Goal: Use online tool/utility: Utilize a website feature to perform a specific function

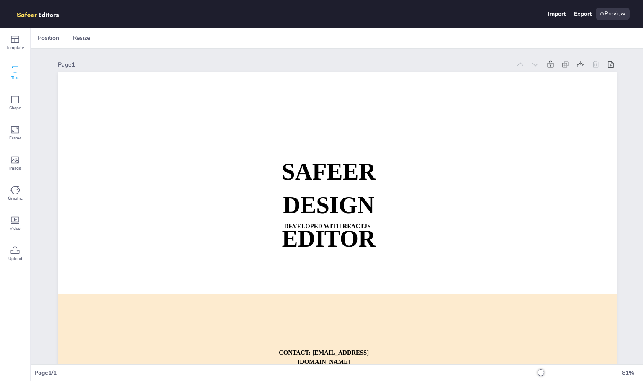
click at [13, 71] on icon at bounding box center [15, 70] width 10 height 10
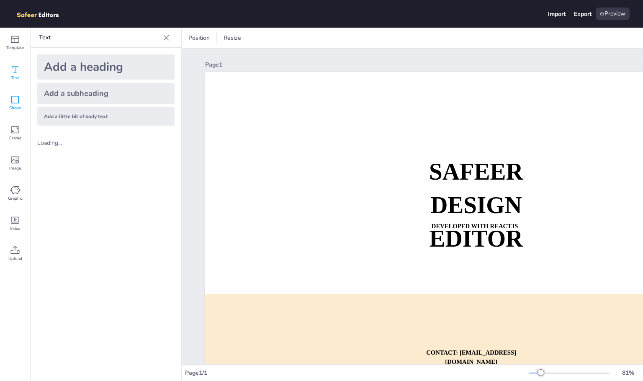
click at [22, 97] on div "Shape" at bounding box center [15, 103] width 30 height 30
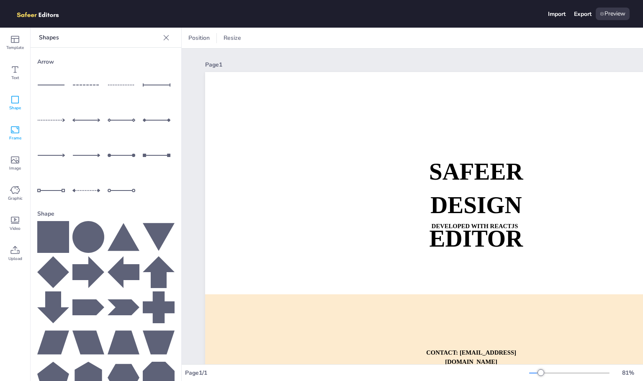
click at [13, 126] on icon at bounding box center [15, 130] width 10 height 10
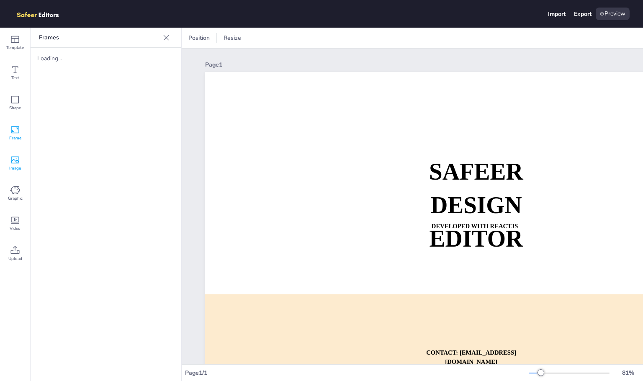
click at [15, 163] on icon at bounding box center [15, 160] width 8 height 7
click at [13, 101] on icon at bounding box center [15, 100] width 10 height 10
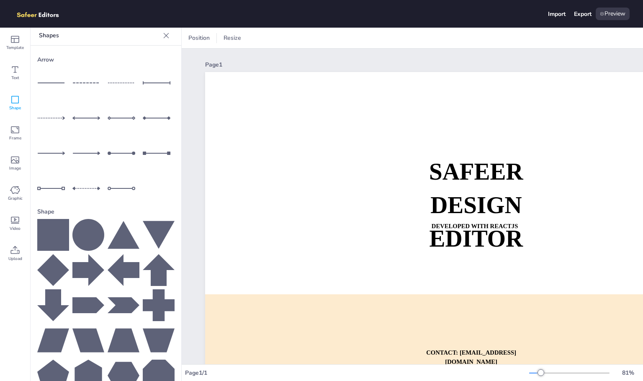
scroll to position [5, 0]
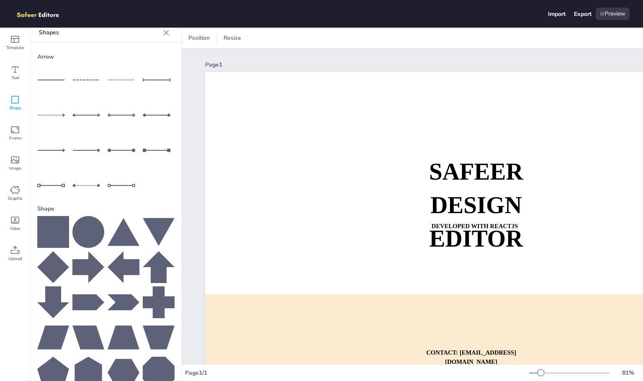
click at [49, 233] on icon at bounding box center [53, 232] width 32 height 32
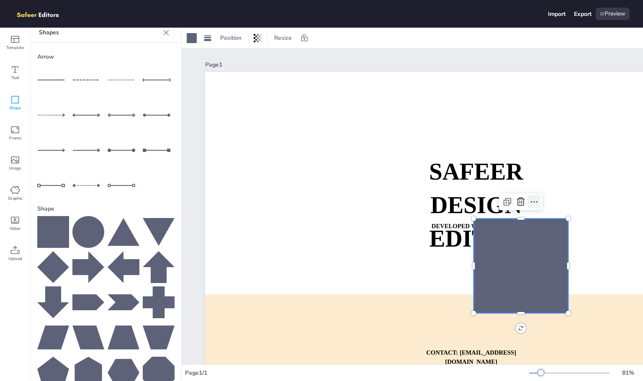
click at [531, 198] on icon at bounding box center [534, 202] width 10 height 10
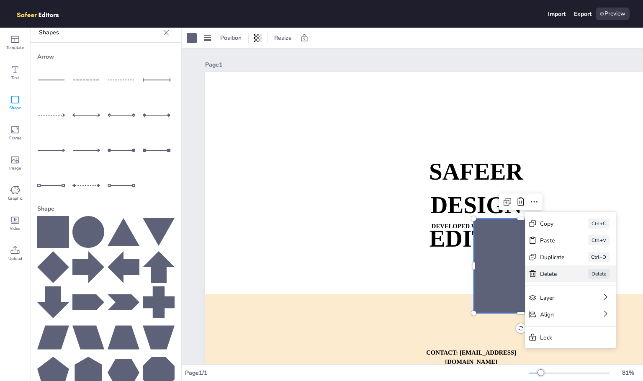
click at [544, 269] on div "[PERSON_NAME]" at bounding box center [570, 274] width 91 height 17
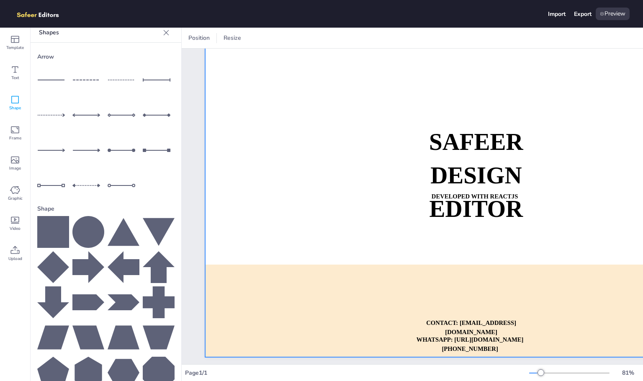
scroll to position [0, 0]
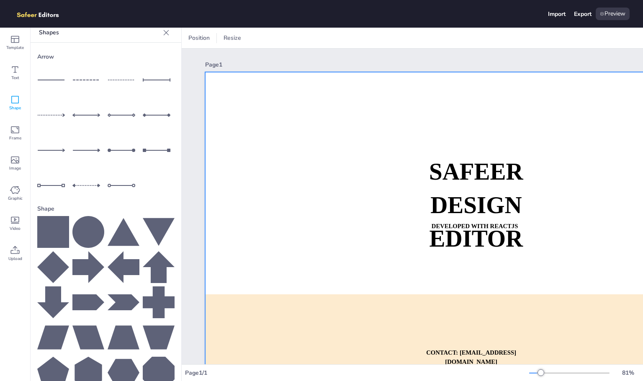
click at [310, 126] on div at bounding box center [484, 229] width 559 height 315
click at [9, 41] on div "Template" at bounding box center [15, 43] width 30 height 30
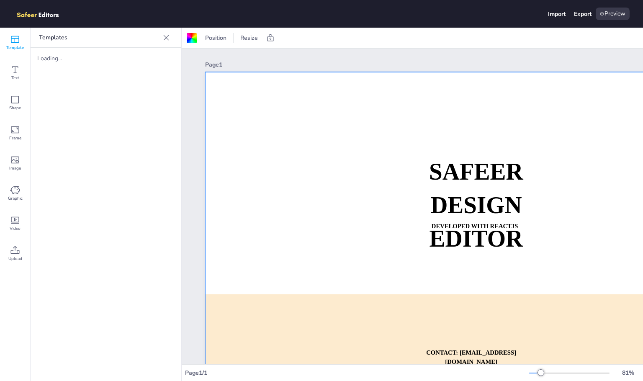
click at [65, 75] on div "Templates Loading..." at bounding box center [106, 205] width 151 height 354
drag, startPoint x: 44, startPoint y: 60, endPoint x: 65, endPoint y: 60, distance: 20.5
click at [65, 60] on div "Loading..." at bounding box center [70, 58] width 67 height 8
drag, startPoint x: 92, startPoint y: 95, endPoint x: 148, endPoint y: 175, distance: 98.0
click at [108, 160] on div "Templates Loading..." at bounding box center [106, 205] width 151 height 354
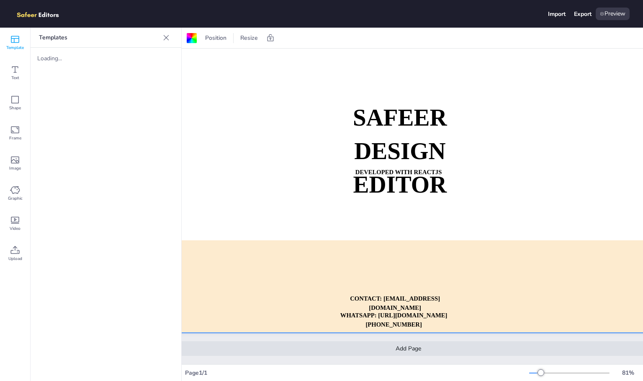
scroll to position [60, 151]
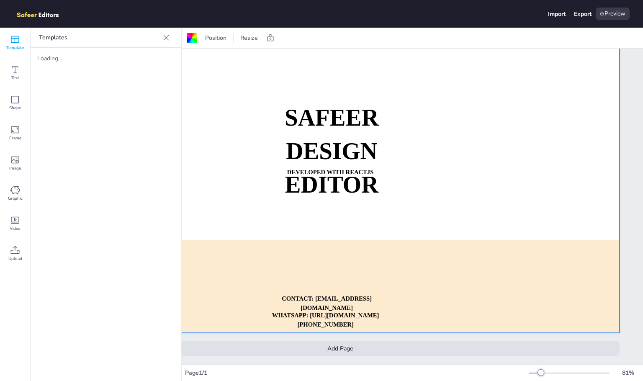
click at [466, 341] on div "Add Page" at bounding box center [340, 348] width 559 height 15
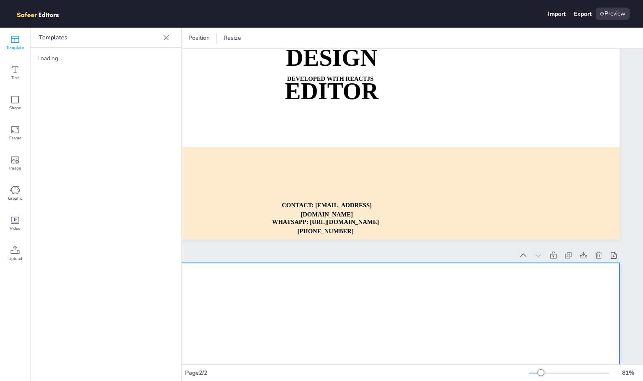
scroll to position [399, 151]
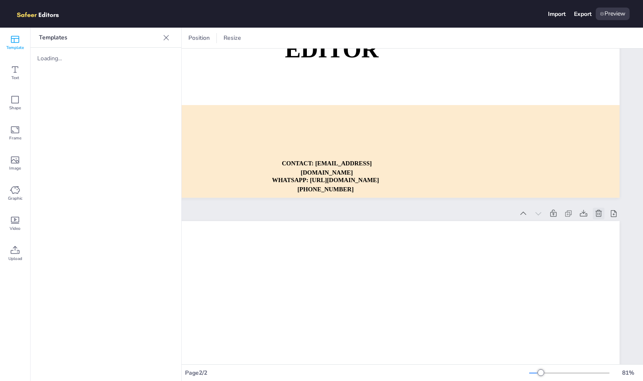
click at [595, 214] on icon at bounding box center [599, 213] width 8 height 8
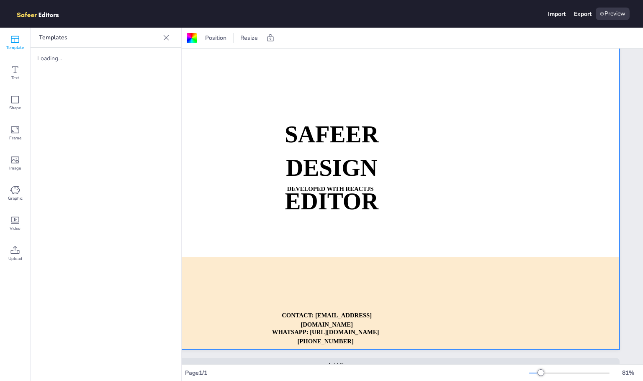
scroll to position [0, 151]
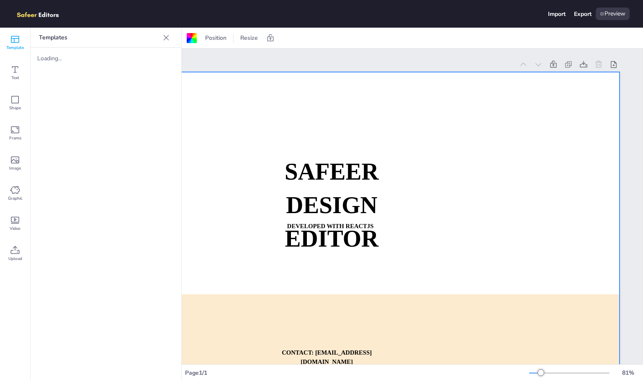
click at [164, 36] on icon at bounding box center [166, 38] width 8 height 8
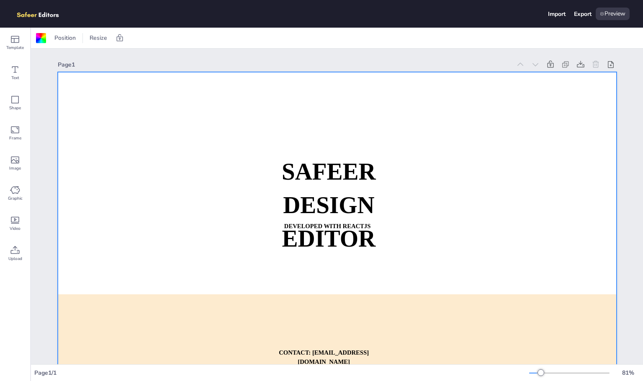
scroll to position [0, 0]
click at [17, 107] on span "Shape" at bounding box center [15, 108] width 12 height 7
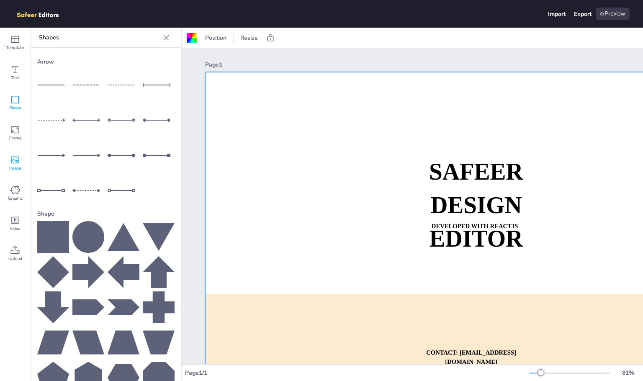
click at [16, 148] on div "Image" at bounding box center [15, 163] width 30 height 30
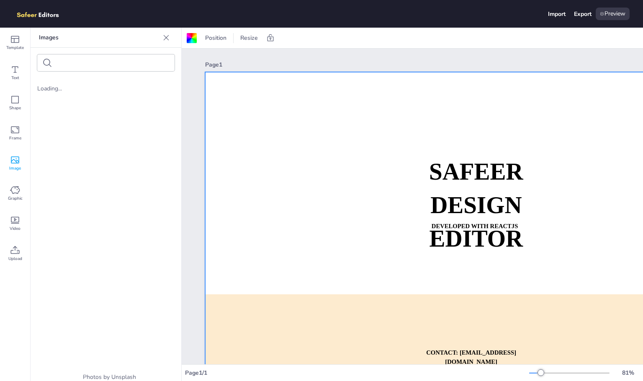
click at [79, 58] on div at bounding box center [105, 62] width 137 height 17
click at [96, 67] on div at bounding box center [105, 62] width 137 height 17
click at [102, 60] on input "text" at bounding box center [91, 63] width 71 height 6
click at [97, 113] on div "Loading..." at bounding box center [106, 225] width 151 height 295
click at [12, 255] on icon at bounding box center [15, 250] width 10 height 10
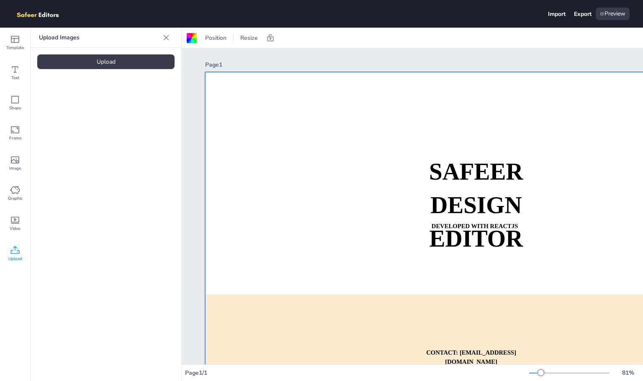
click at [90, 54] on div "Upload" at bounding box center [105, 61] width 137 height 15
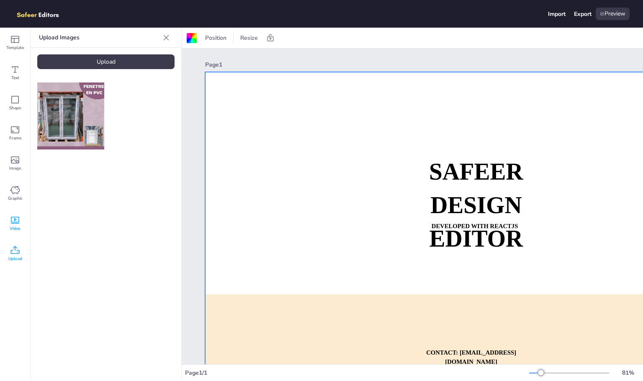
click at [17, 222] on icon at bounding box center [15, 220] width 10 height 10
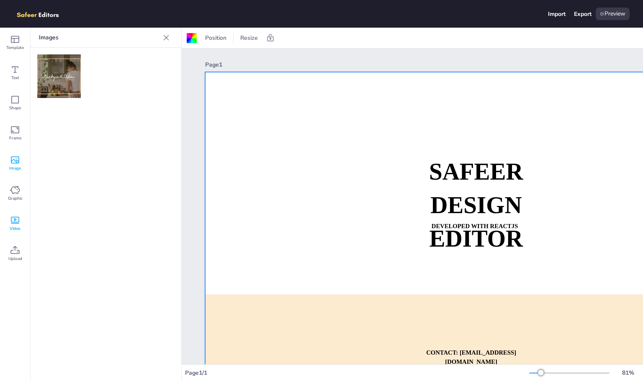
click at [15, 163] on icon at bounding box center [15, 160] width 8 height 7
click at [78, 59] on form at bounding box center [91, 63] width 71 height 8
click at [24, 249] on div "Upload" at bounding box center [15, 254] width 30 height 30
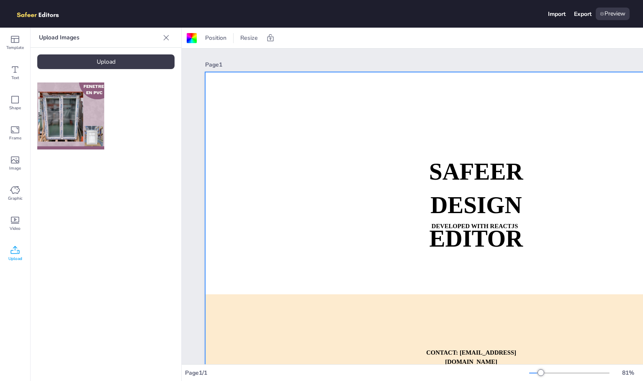
drag, startPoint x: 63, startPoint y: 107, endPoint x: 335, endPoint y: 122, distance: 271.8
click at [335, 122] on div "Template Text Shape Frame Image Graphic Video Upload Upload Images Upload Posit…" at bounding box center [321, 205] width 643 height 354
drag, startPoint x: 78, startPoint y: 120, endPoint x: 291, endPoint y: 152, distance: 215.1
click at [291, 152] on div "Template Text Shape Frame Image Graphic Video Upload Upload Images Upload Posit…" at bounding box center [321, 205] width 643 height 354
click at [57, 136] on img at bounding box center [70, 116] width 67 height 67
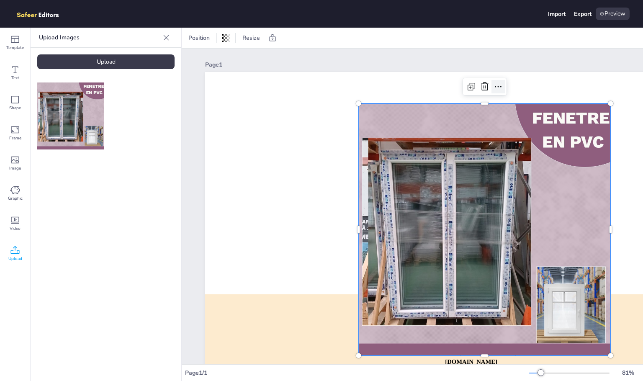
click at [500, 88] on icon at bounding box center [498, 87] width 10 height 10
click at [375, 168] on div at bounding box center [485, 229] width 252 height 252
click at [409, 142] on div at bounding box center [485, 229] width 252 height 252
click at [410, 142] on div at bounding box center [485, 229] width 252 height 252
click at [419, 126] on div at bounding box center [485, 229] width 262 height 262
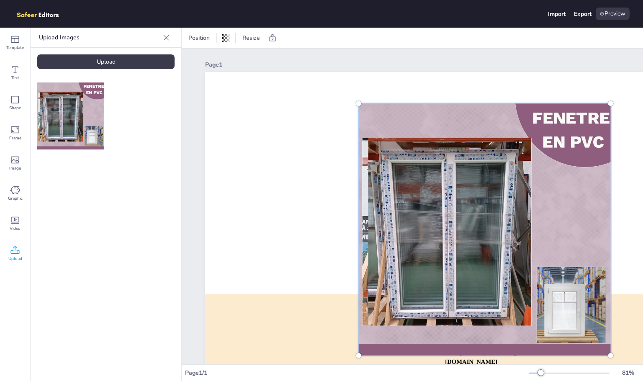
drag, startPoint x: 419, startPoint y: 126, endPoint x: 348, endPoint y: 126, distance: 70.4
click at [348, 126] on div "SAFEER DESIGN EDITOR DEVELOPED WITH REACTJS WHATSAPP: [URL][DOMAIN_NAME][PHONE_…" at bounding box center [484, 229] width 559 height 315
drag, startPoint x: 388, startPoint y: 118, endPoint x: 307, endPoint y: 98, distance: 82.8
click at [307, 98] on div "SAFEER DESIGN EDITOR DEVELOPED WITH REACTJS WHATSAPP: [URL][DOMAIN_NAME][PHONE_…" at bounding box center [484, 229] width 559 height 315
drag, startPoint x: 450, startPoint y: 114, endPoint x: 418, endPoint y: 175, distance: 68.8
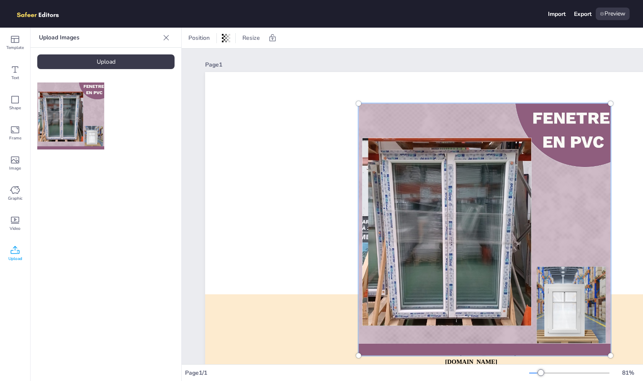
click at [418, 175] on div at bounding box center [485, 229] width 262 height 262
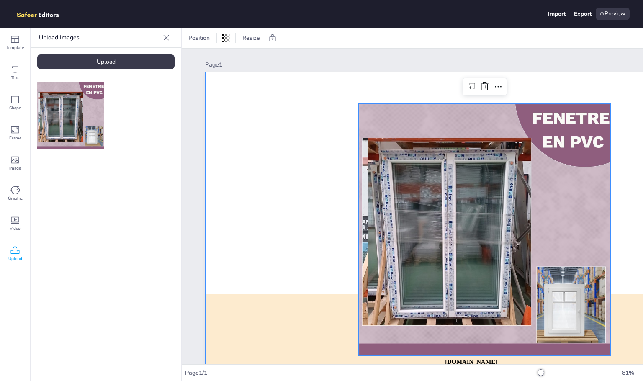
click at [412, 81] on div at bounding box center [484, 229] width 559 height 315
click at [439, 131] on div at bounding box center [485, 229] width 252 height 252
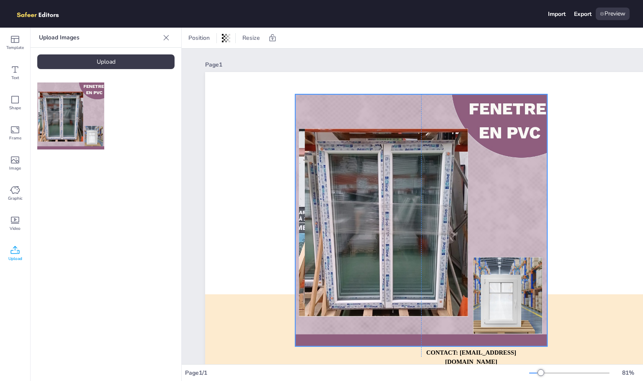
drag, startPoint x: 439, startPoint y: 122, endPoint x: 374, endPoint y: 113, distance: 65.6
click at [374, 113] on div at bounding box center [421, 220] width 252 height 252
click at [387, 188] on div at bounding box center [421, 220] width 252 height 252
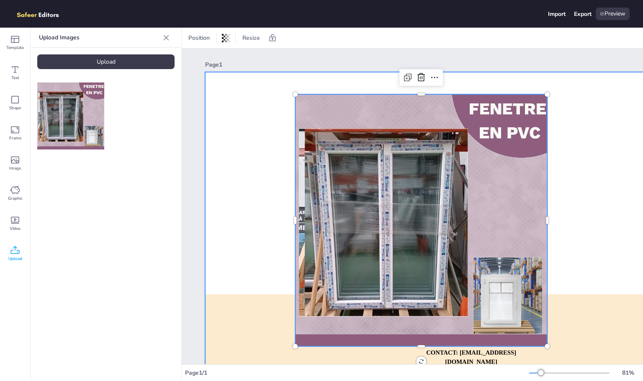
click at [225, 101] on div at bounding box center [484, 229] width 559 height 315
